Goal: Find specific page/section: Find specific page/section

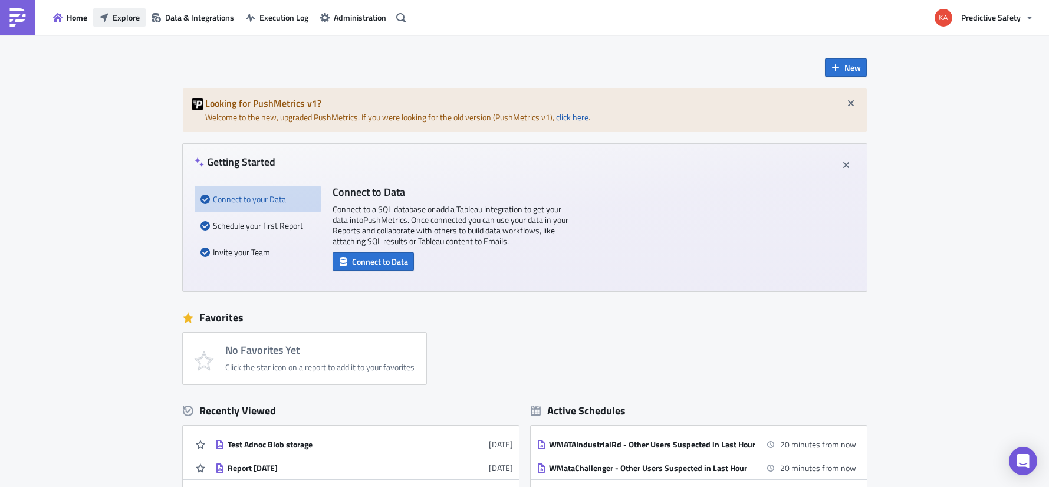
click at [127, 17] on span "Explore" at bounding box center [126, 17] width 27 height 12
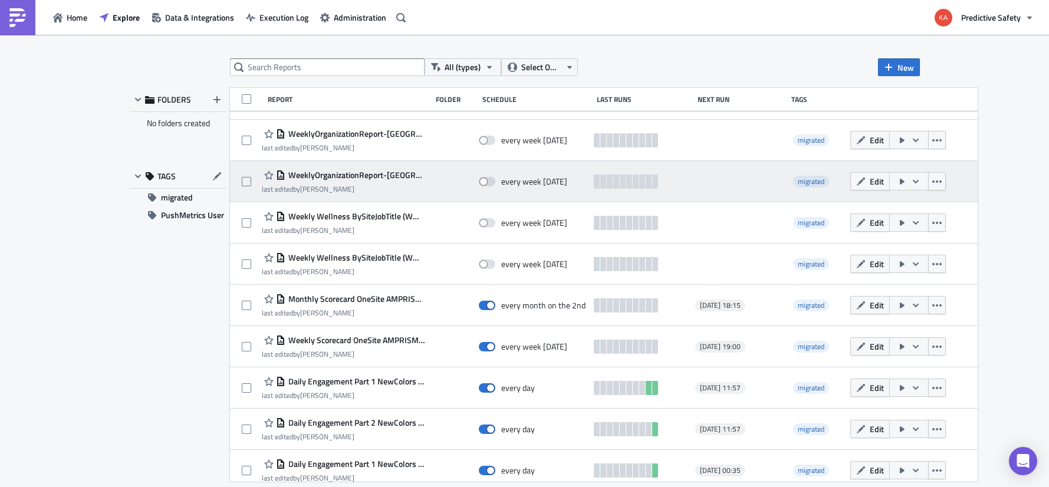
scroll to position [223, 0]
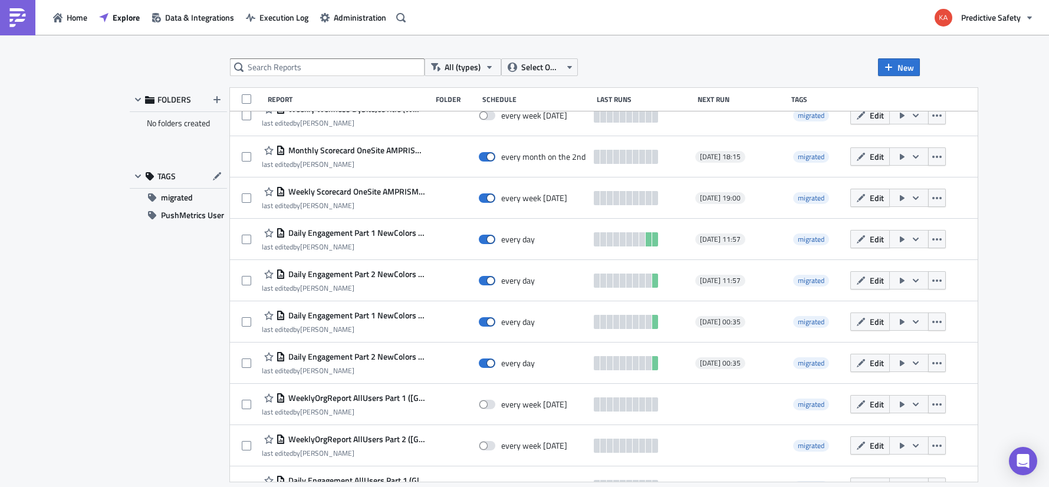
click at [146, 464] on div "FOLDERS No folders created TAGS migrated PushMetrics User" at bounding box center [178, 285] width 97 height 394
click at [327, 68] on input "text" at bounding box center [327, 67] width 195 height 18
type input "toledons"
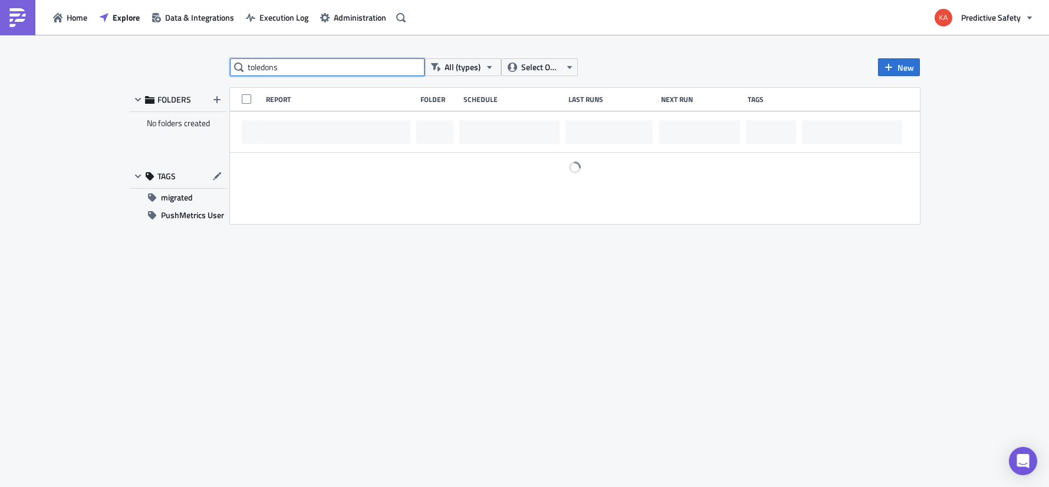
scroll to position [0, 0]
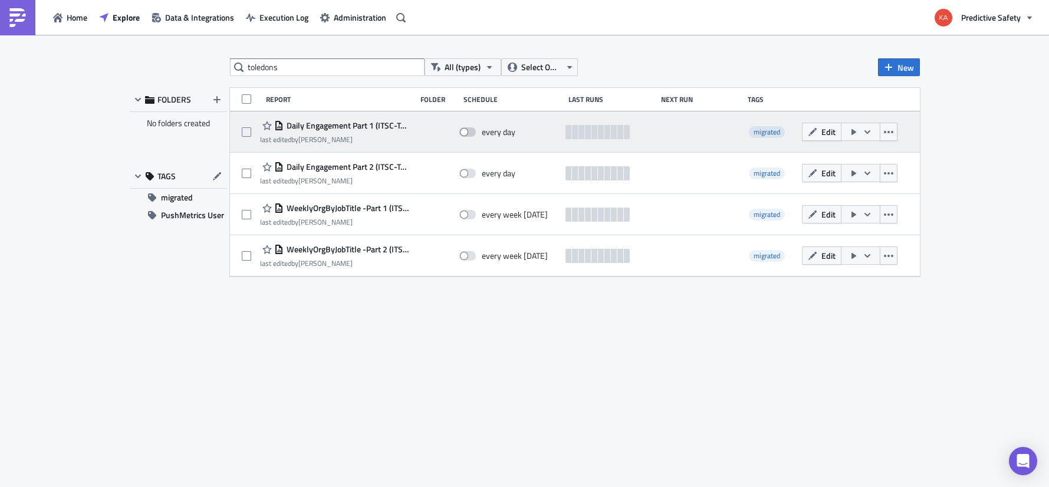
click at [470, 130] on span at bounding box center [467, 131] width 17 height 9
click at [469, 130] on input "checkbox" at bounding box center [466, 132] width 8 height 8
checkbox input "true"
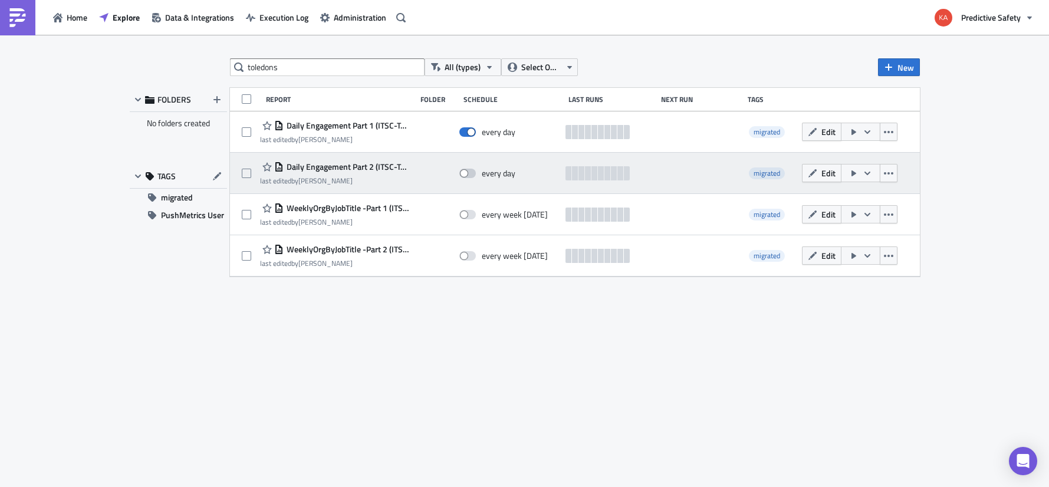
click at [472, 173] on span at bounding box center [467, 173] width 17 height 9
click at [469, 173] on input "checkbox" at bounding box center [466, 174] width 8 height 8
checkbox input "true"
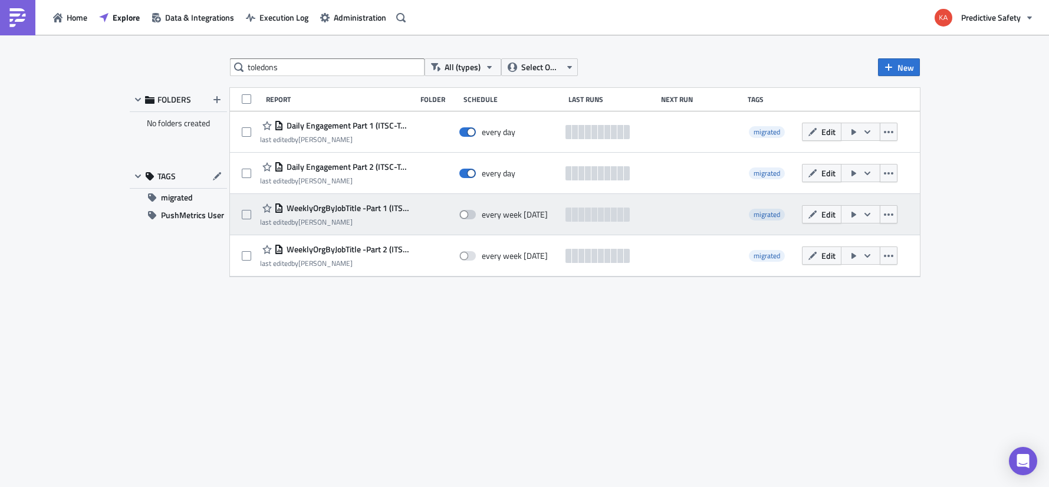
click at [471, 215] on span at bounding box center [467, 214] width 17 height 9
click at [469, 215] on input "checkbox" at bounding box center [466, 215] width 8 height 8
checkbox input "true"
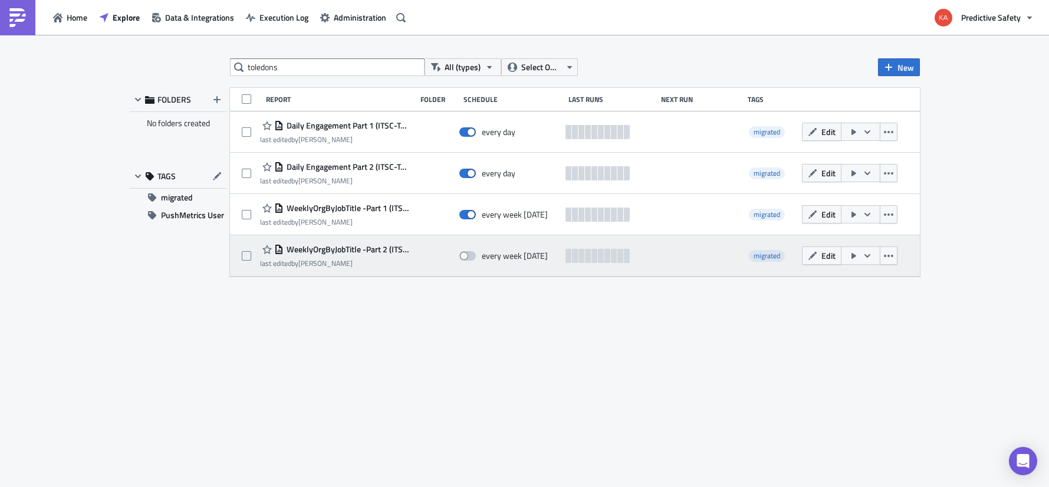
click at [473, 257] on span at bounding box center [467, 255] width 17 height 9
click at [469, 257] on input "checkbox" at bounding box center [466, 256] width 8 height 8
checkbox input "true"
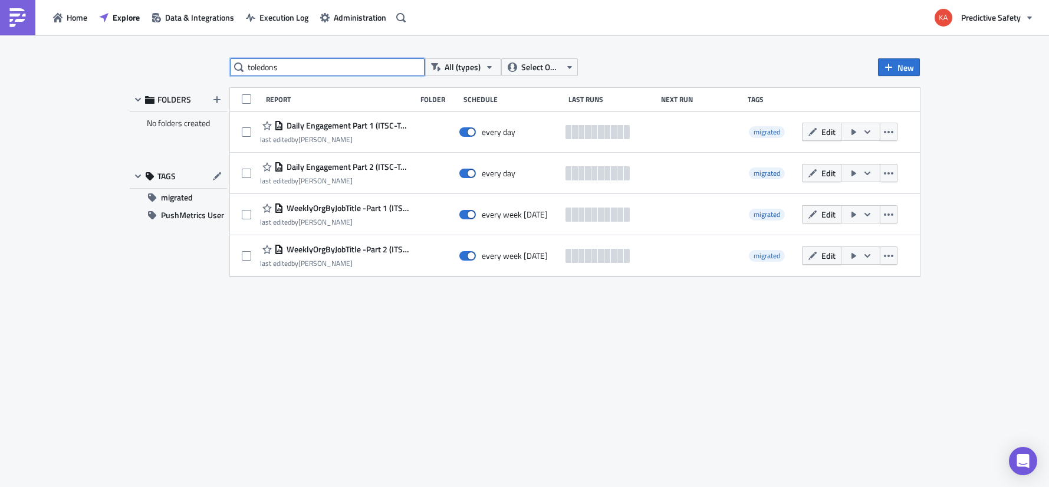
drag, startPoint x: 285, startPoint y: 68, endPoint x: 203, endPoint y: 57, distance: 82.7
click at [230, 58] on input "toledons" at bounding box center [327, 67] width 195 height 18
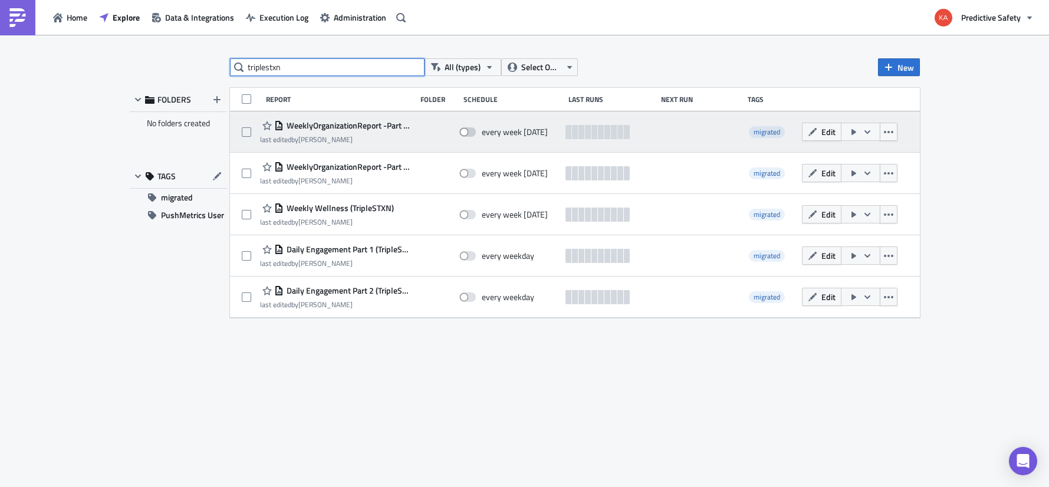
type input "triplestxn"
click at [469, 131] on span at bounding box center [467, 131] width 17 height 9
click at [469, 131] on input "checkbox" at bounding box center [466, 132] width 8 height 8
checkbox input "true"
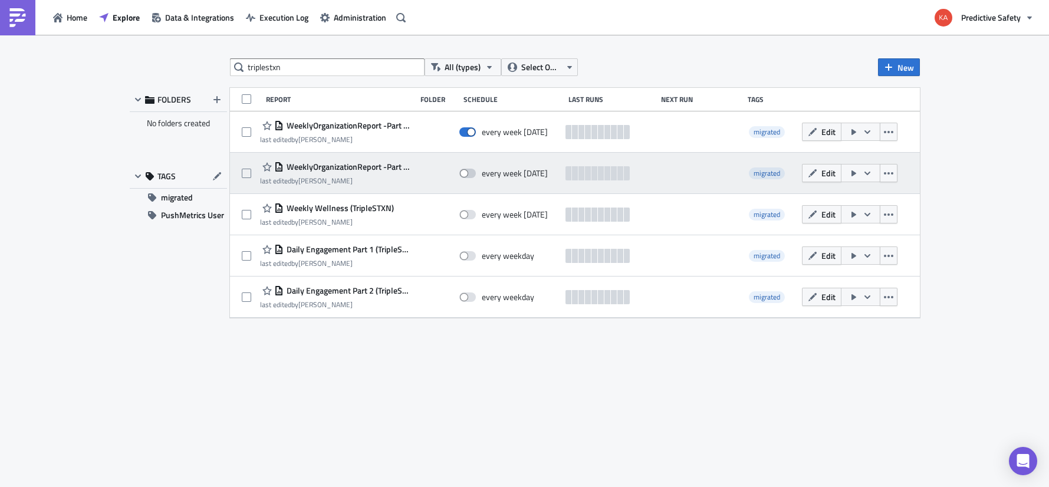
click at [470, 172] on span at bounding box center [467, 173] width 17 height 9
click at [469, 172] on input "checkbox" at bounding box center [466, 174] width 8 height 8
checkbox input "true"
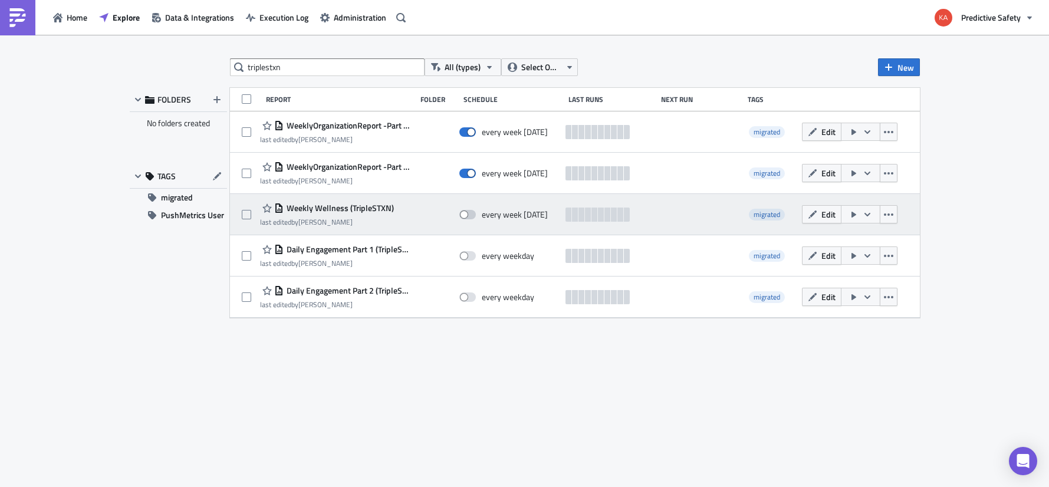
click at [472, 214] on span at bounding box center [467, 214] width 17 height 9
click at [469, 214] on input "checkbox" at bounding box center [466, 215] width 8 height 8
checkbox input "true"
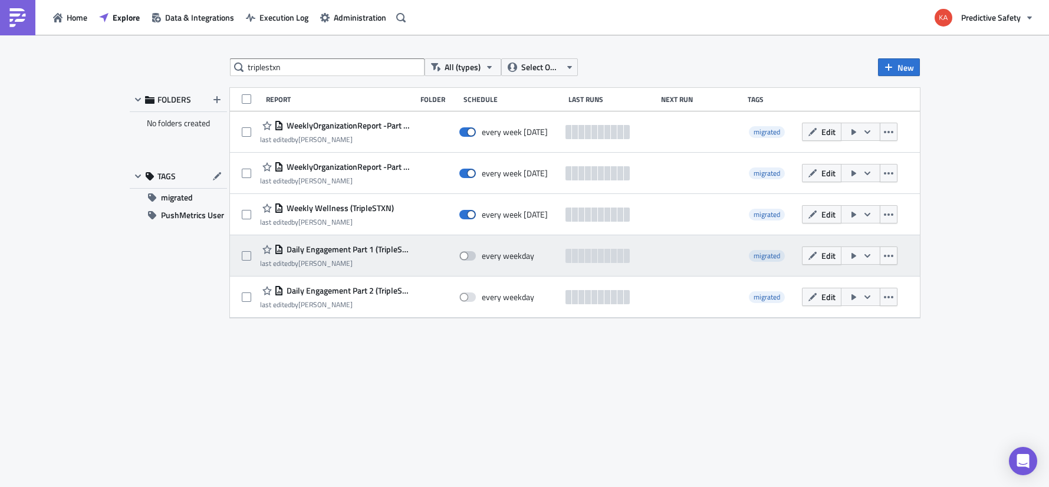
click at [472, 255] on span at bounding box center [467, 255] width 17 height 9
click at [469, 255] on input "checkbox" at bounding box center [466, 256] width 8 height 8
checkbox input "true"
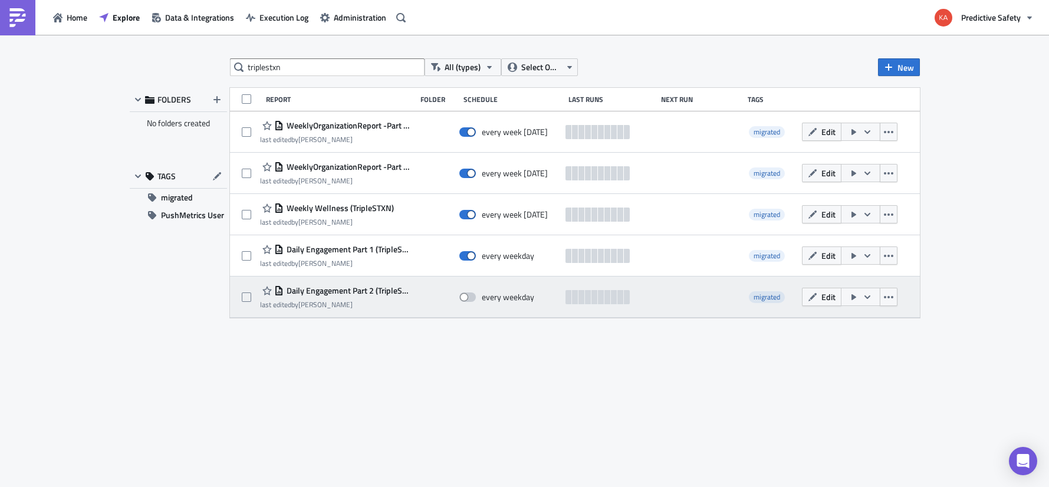
click at [470, 296] on span at bounding box center [467, 296] width 17 height 9
click at [469, 296] on input "checkbox" at bounding box center [466, 298] width 8 height 8
checkbox input "true"
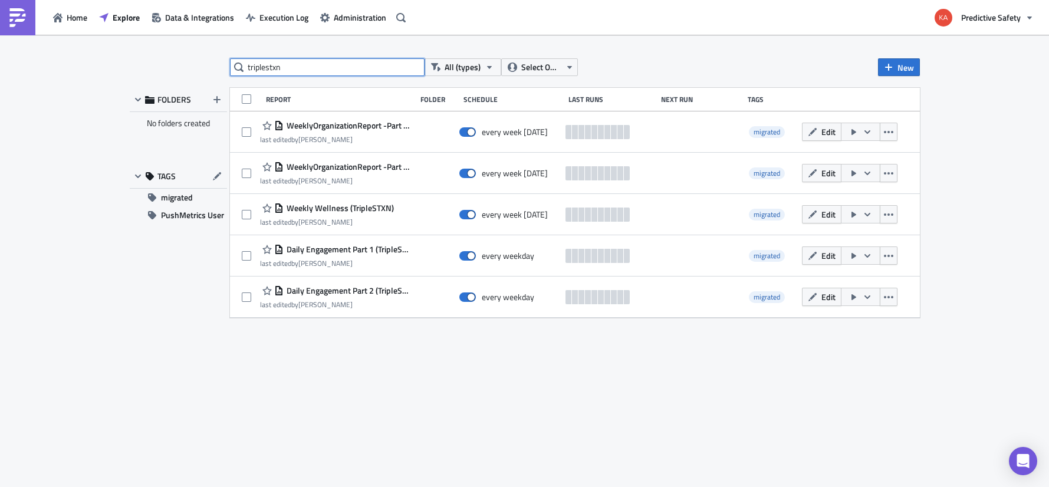
drag, startPoint x: 260, startPoint y: 65, endPoint x: 228, endPoint y: 64, distance: 32.5
click at [230, 64] on input "triplestxn" at bounding box center [327, 67] width 195 height 18
type input "geovita"
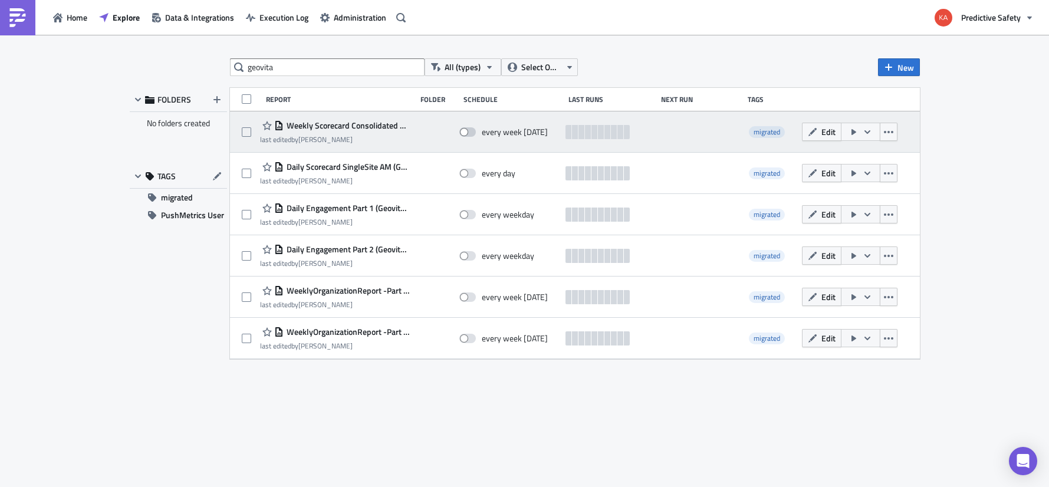
click at [470, 131] on span at bounding box center [467, 131] width 17 height 9
click at [469, 131] on input "checkbox" at bounding box center [466, 132] width 8 height 8
checkbox input "true"
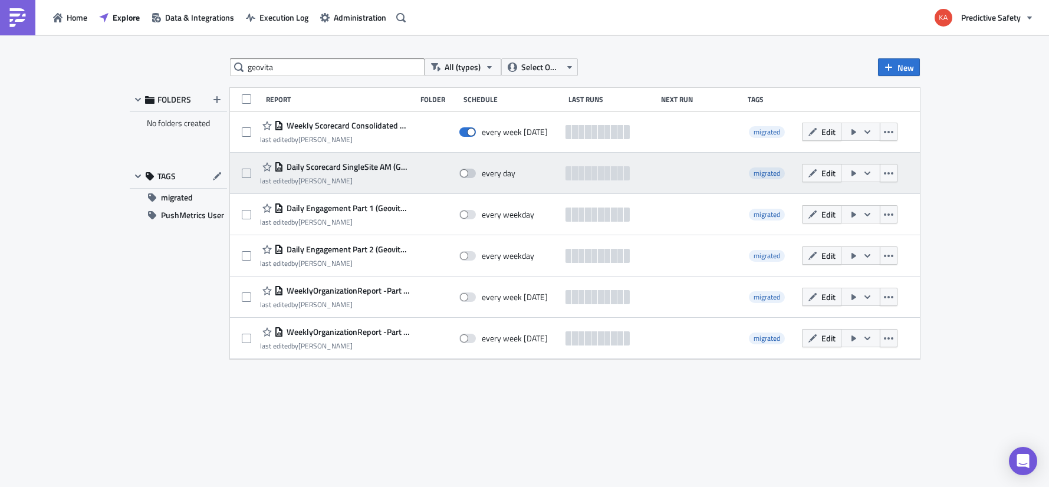
click at [468, 172] on span at bounding box center [467, 173] width 17 height 9
click at [468, 172] on input "checkbox" at bounding box center [466, 174] width 8 height 8
checkbox input "true"
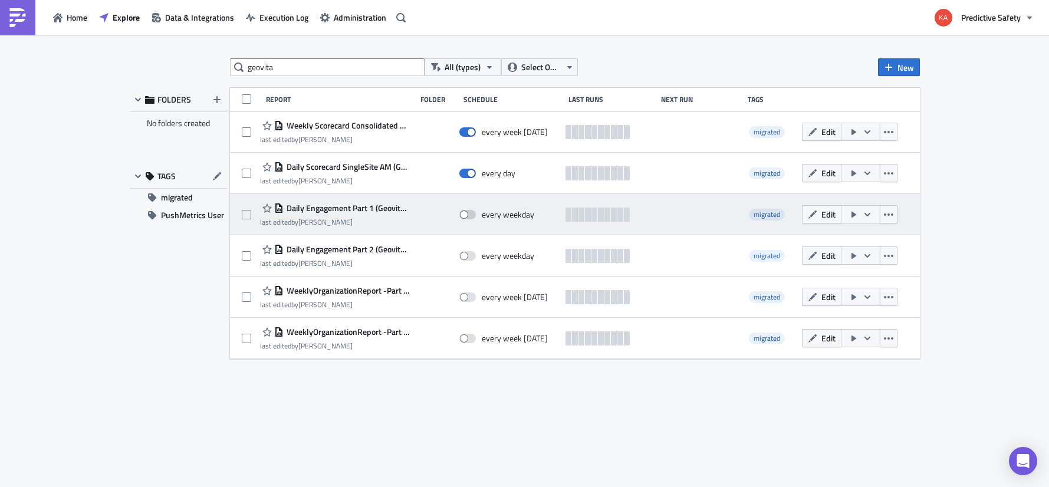
click at [470, 212] on span at bounding box center [467, 214] width 17 height 9
click at [469, 212] on input "checkbox" at bounding box center [466, 215] width 8 height 8
checkbox input "true"
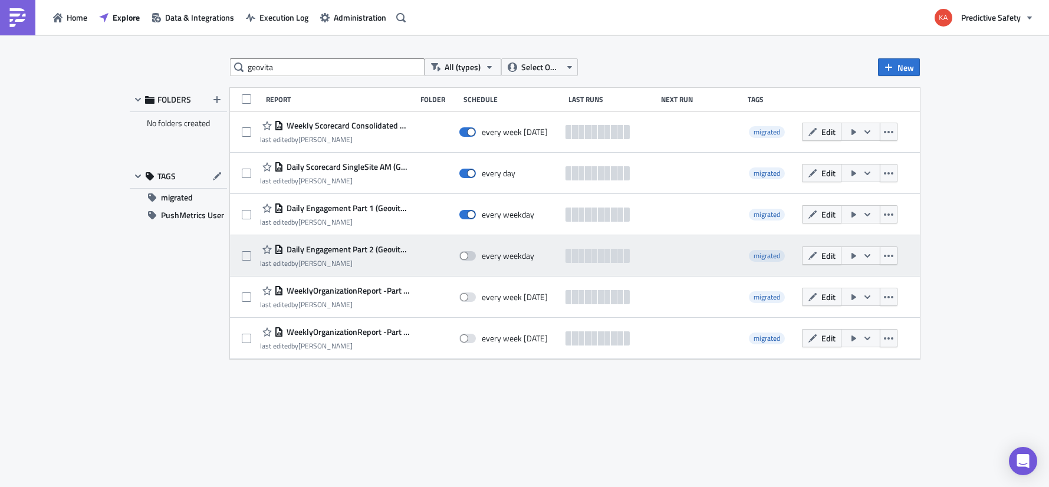
click at [472, 255] on span at bounding box center [467, 255] width 17 height 9
click at [469, 255] on input "checkbox" at bounding box center [466, 256] width 8 height 8
checkbox input "true"
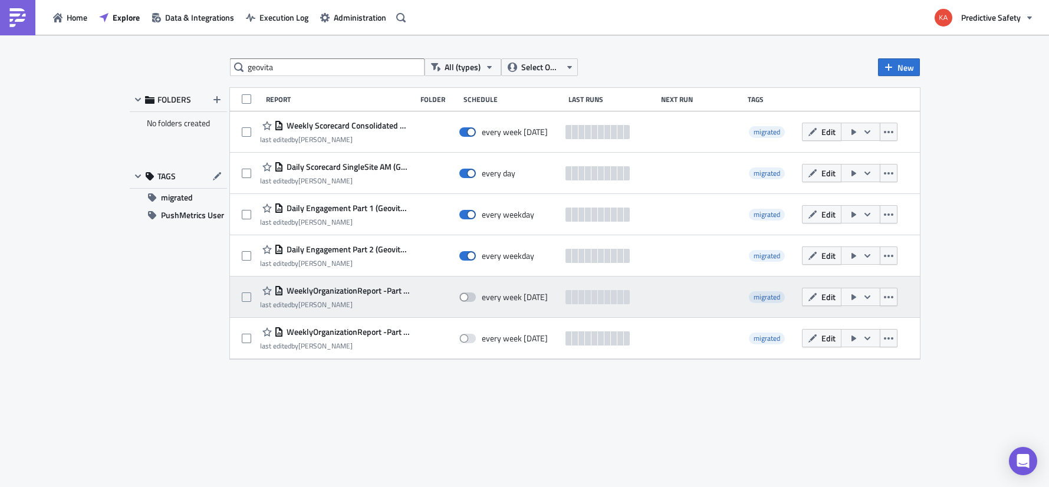
click at [472, 298] on span at bounding box center [467, 296] width 17 height 9
click at [469, 298] on input "checkbox" at bounding box center [466, 298] width 8 height 8
checkbox input "true"
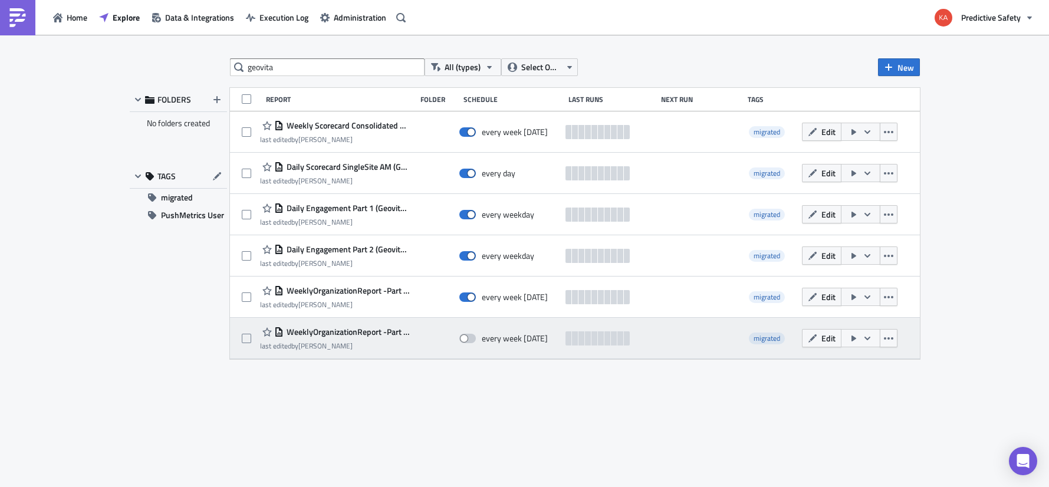
click at [472, 337] on span at bounding box center [467, 338] width 17 height 9
click at [469, 337] on input "checkbox" at bounding box center [466, 339] width 8 height 8
checkbox input "true"
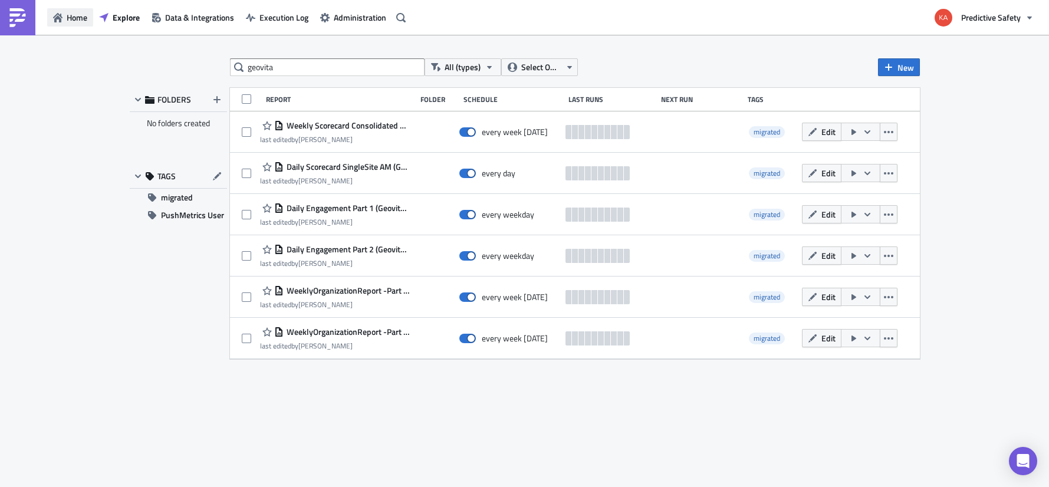
click at [66, 18] on button "Home" at bounding box center [70, 17] width 46 height 18
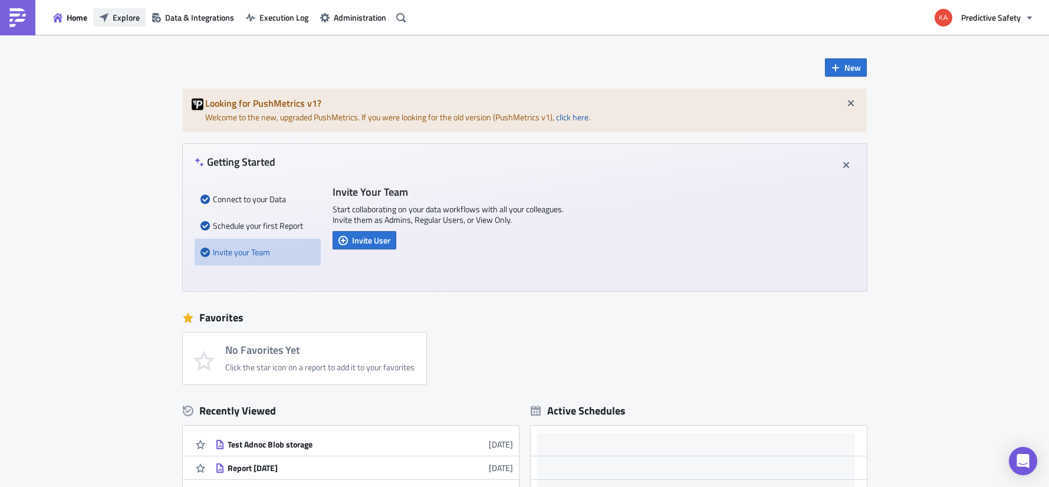
click at [116, 16] on span "Explore" at bounding box center [126, 17] width 27 height 12
